Goal: Task Accomplishment & Management: Manage account settings

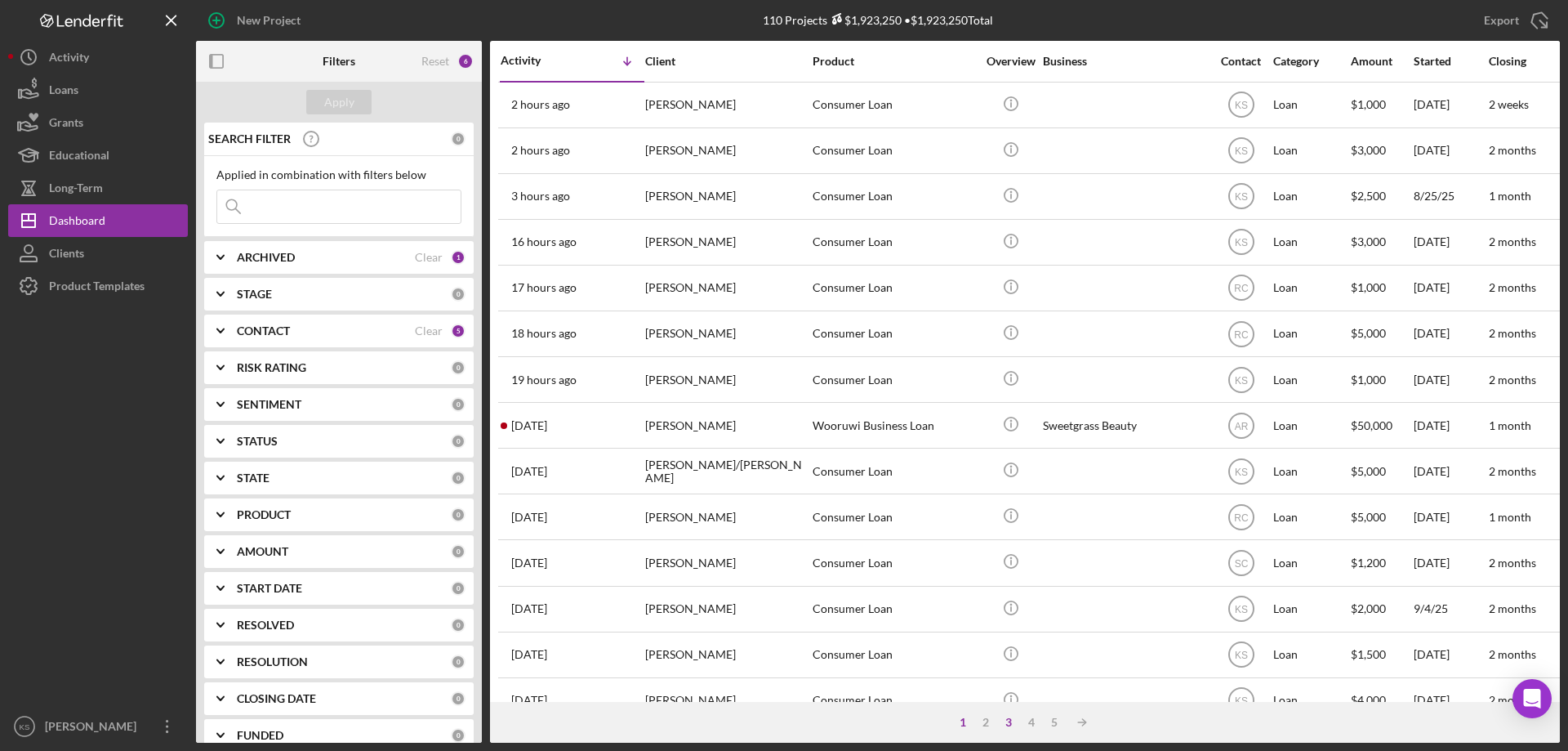
click at [1005, 723] on div "3" at bounding box center [1009, 722] width 23 height 13
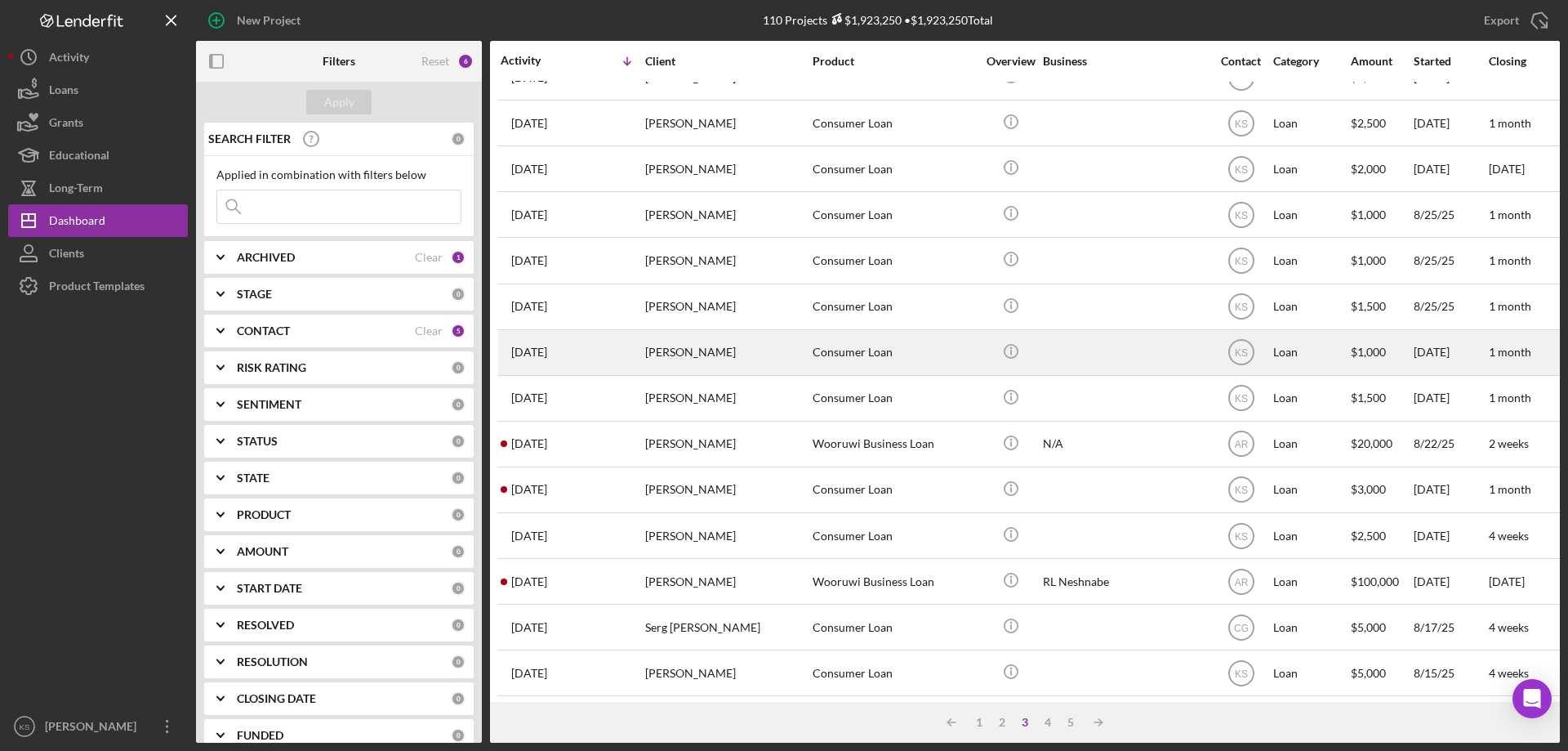
scroll to position [327, 0]
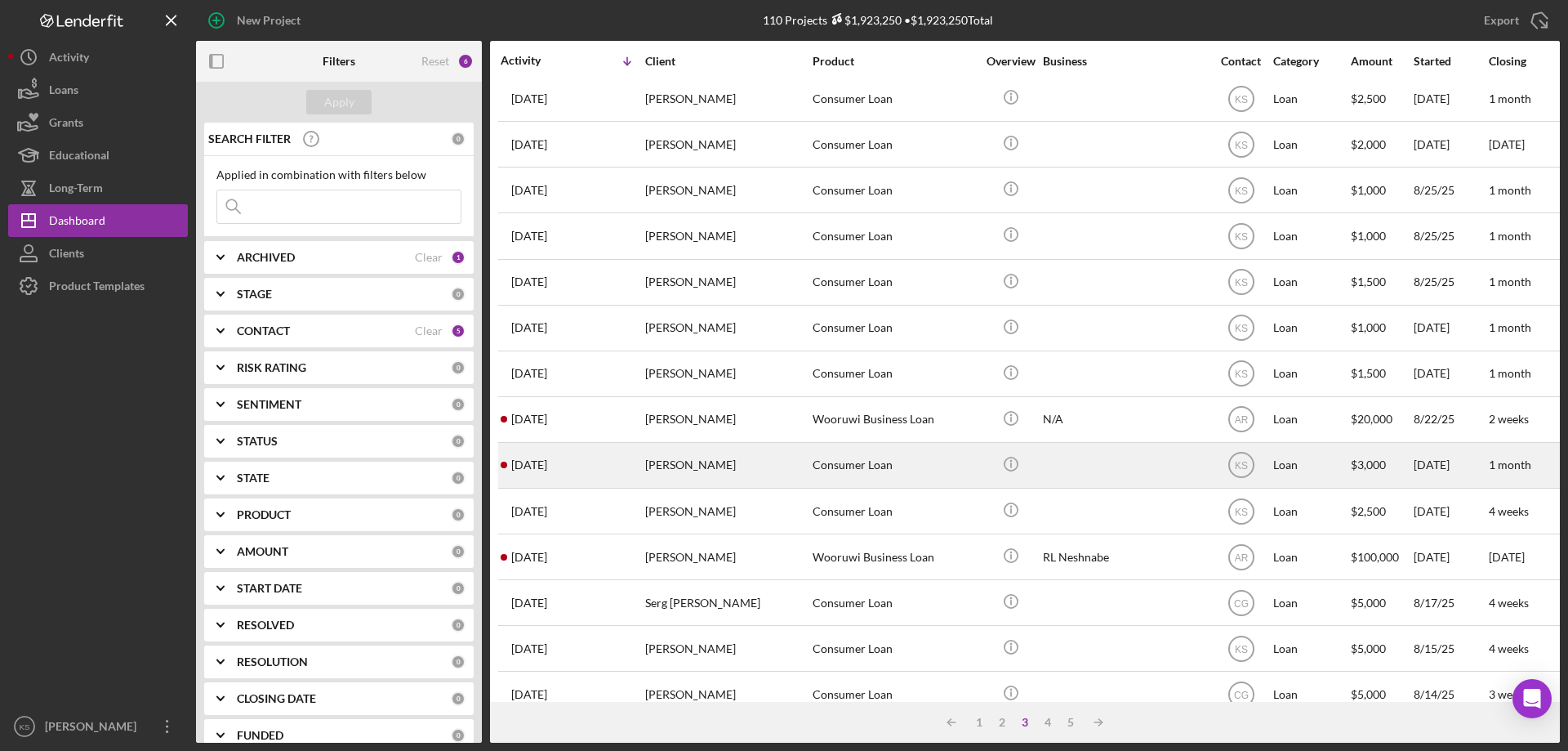
click at [741, 464] on div "[PERSON_NAME]" at bounding box center [726, 465] width 163 height 43
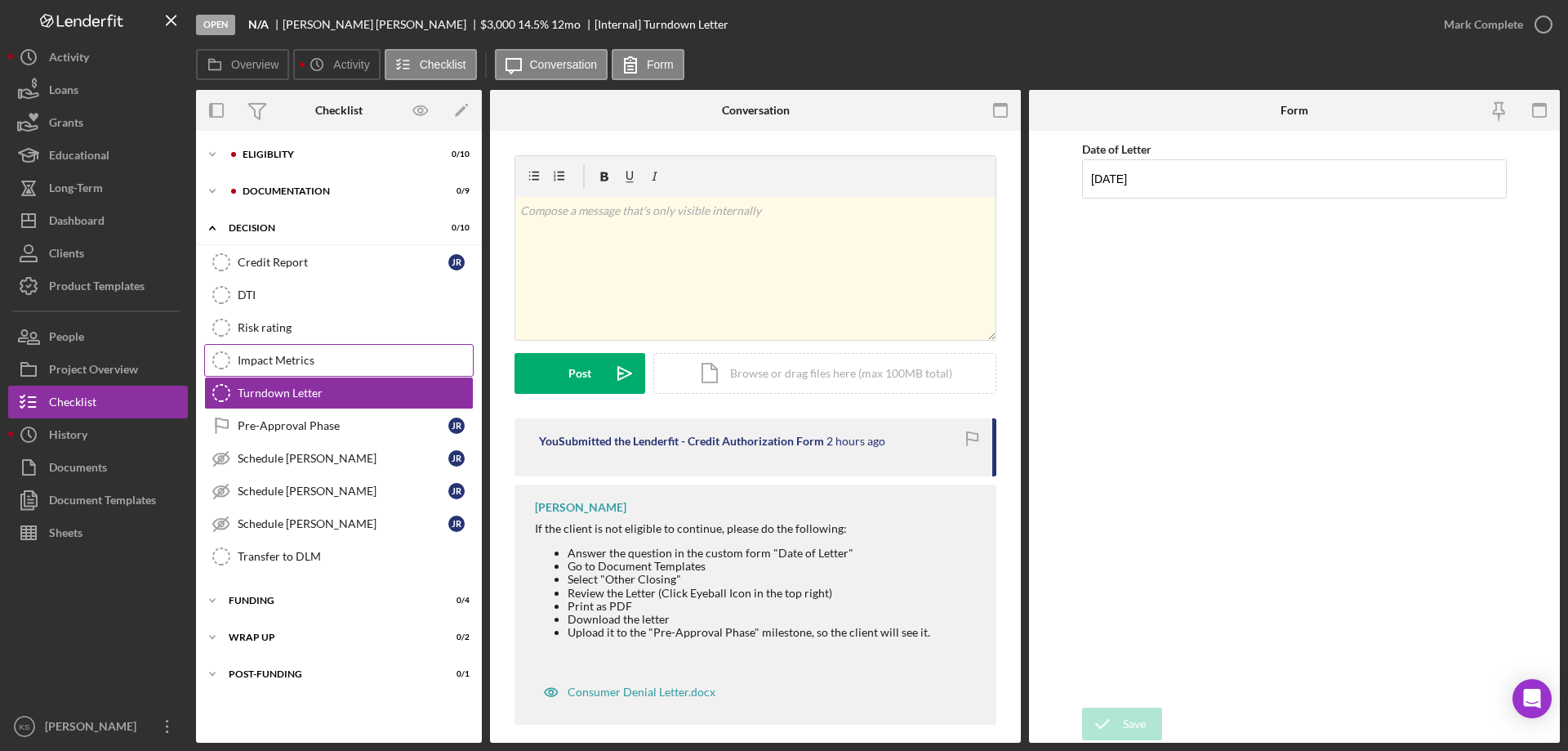
click at [318, 367] on div "Impact Metrics" at bounding box center [355, 360] width 236 height 13
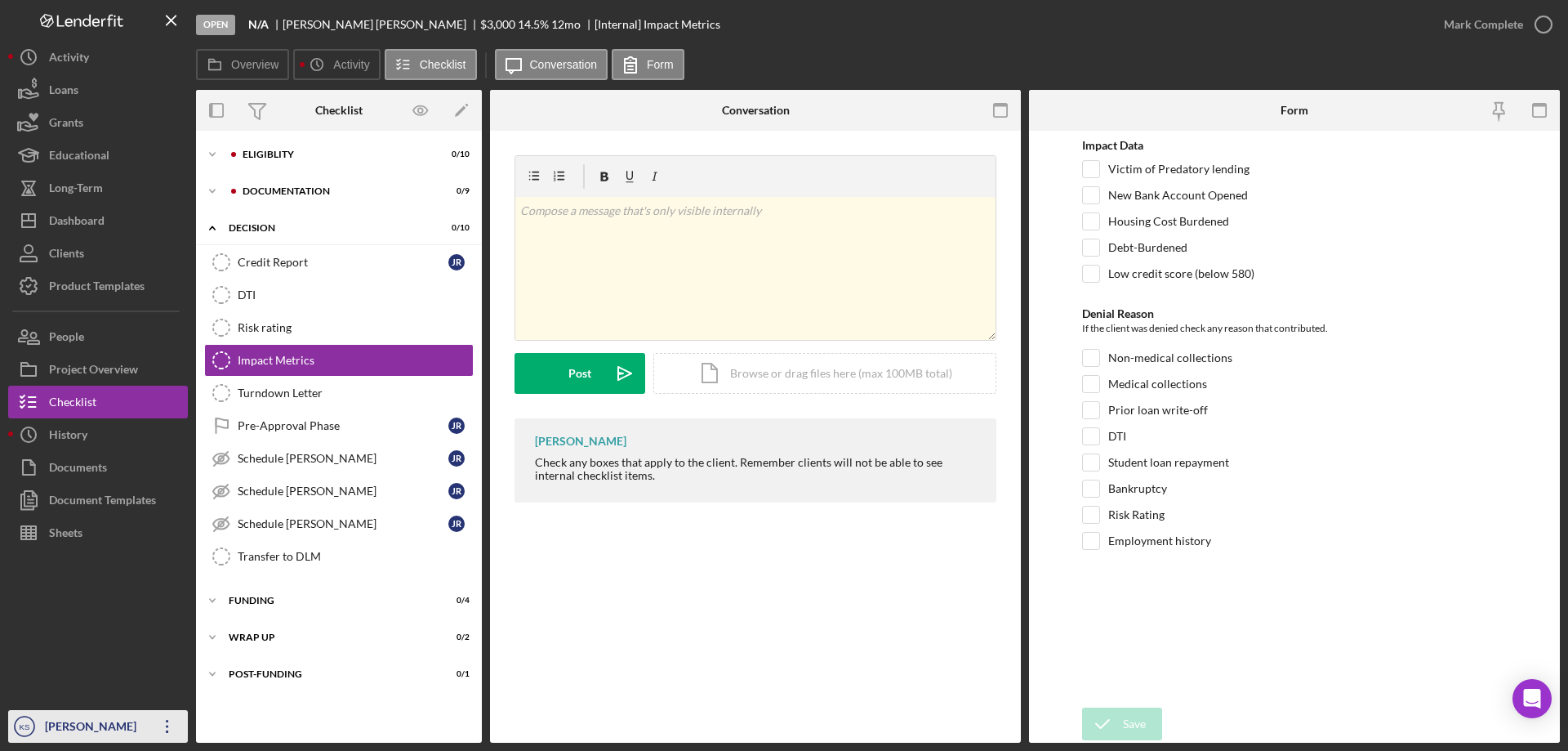
click at [145, 725] on div "[PERSON_NAME]" at bounding box center [94, 728] width 106 height 37
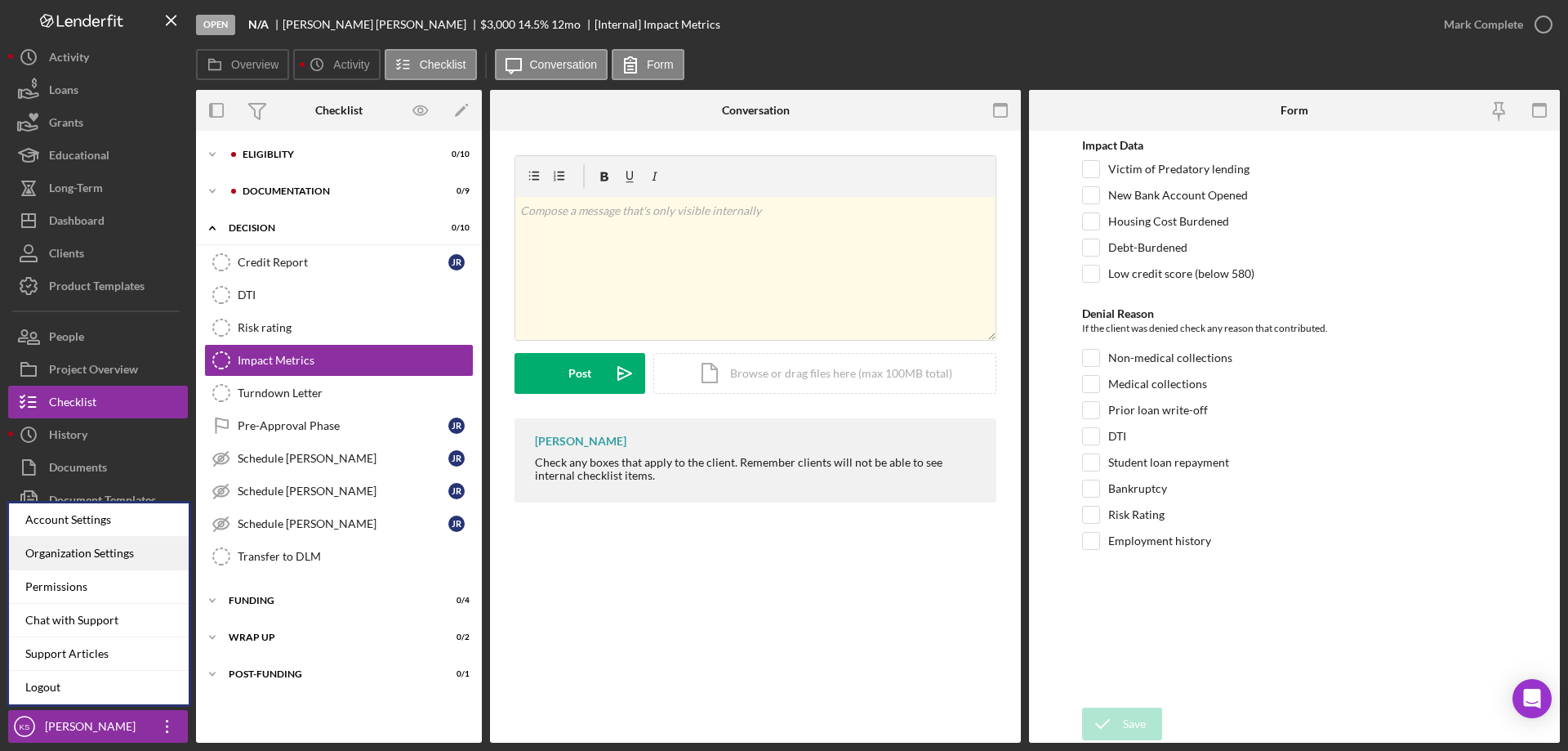
click at [109, 557] on div "Organization Settings" at bounding box center [99, 553] width 180 height 34
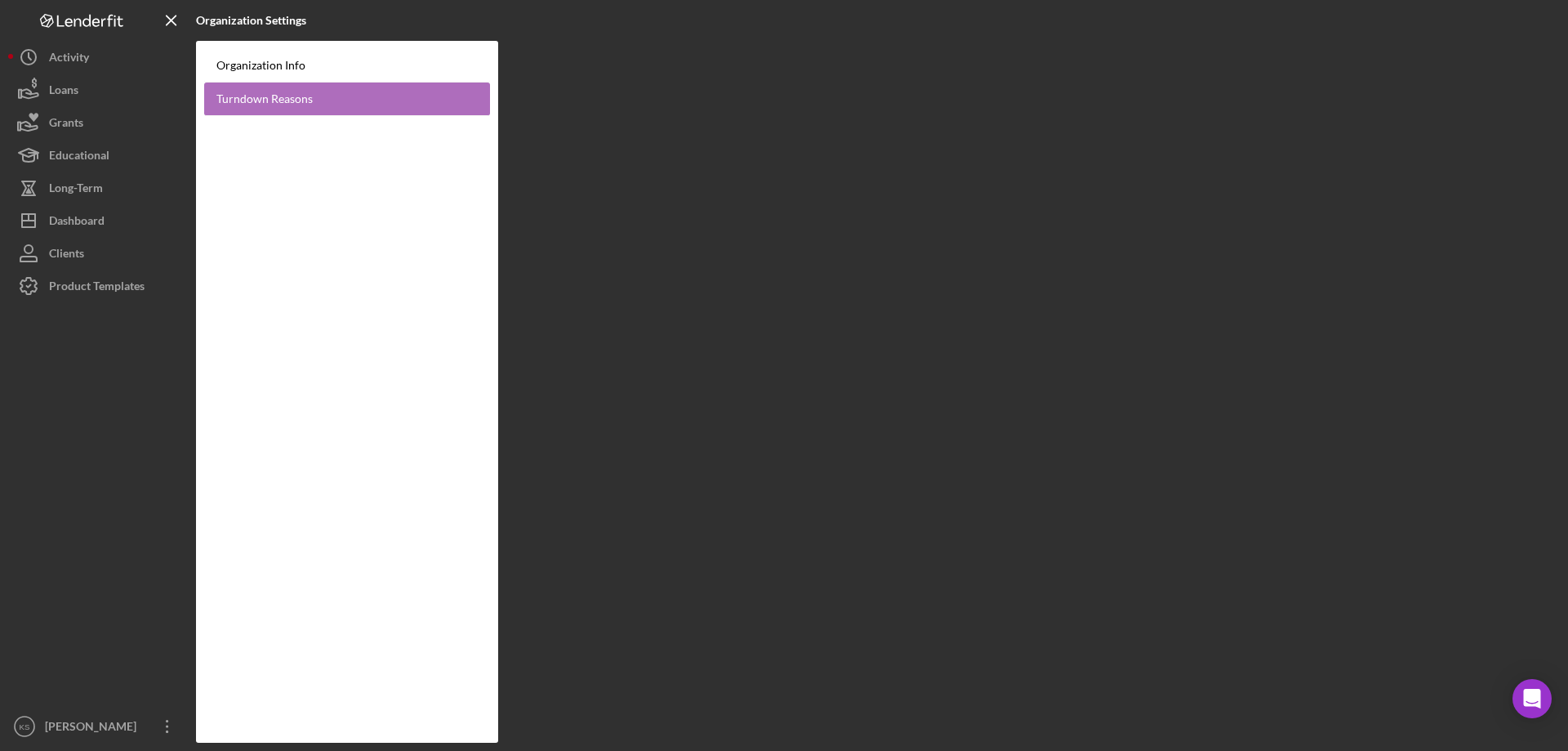
click at [315, 94] on link "Turndown Reasons" at bounding box center [347, 99] width 286 height 34
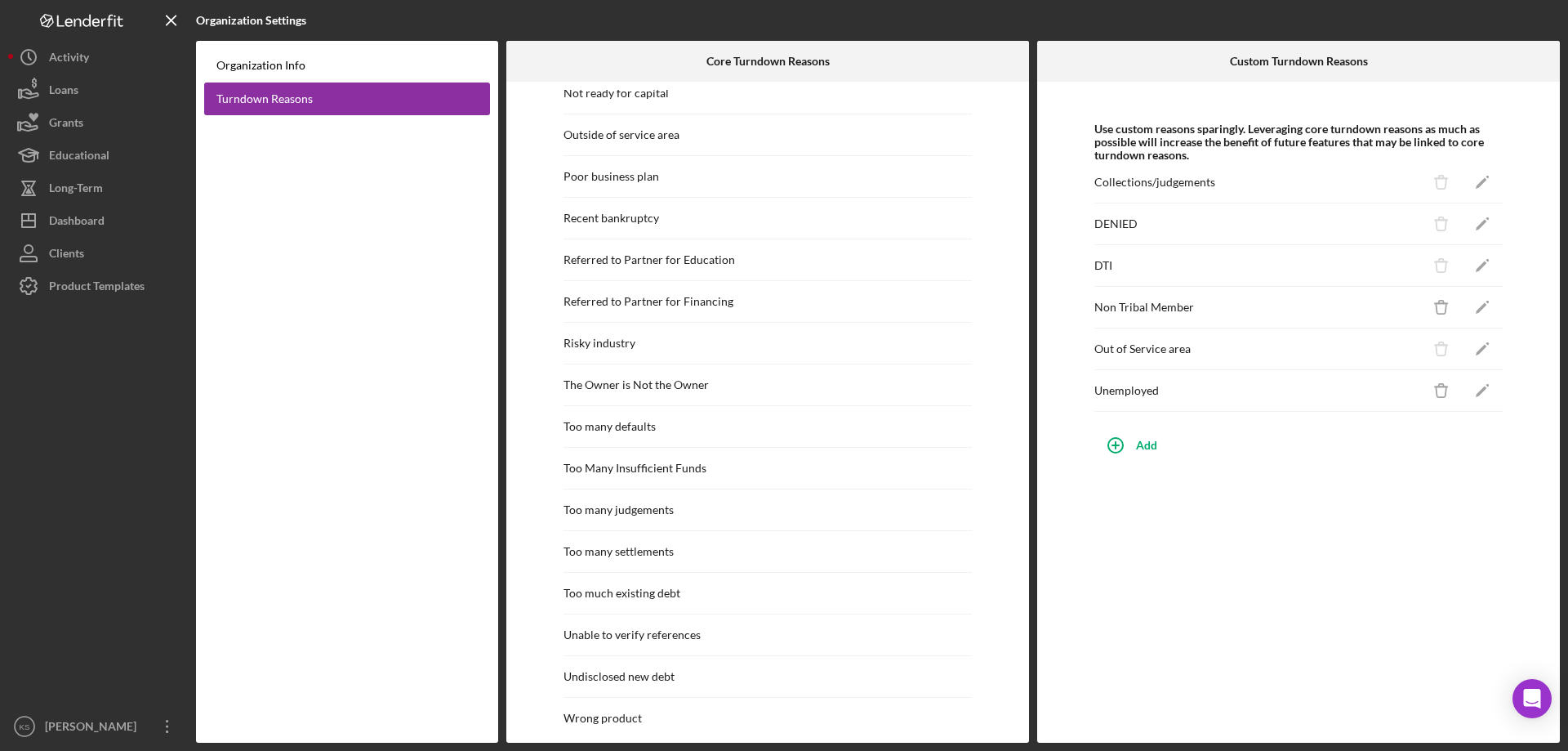
scroll to position [1462, 0]
